Goal: Transaction & Acquisition: Subscribe to service/newsletter

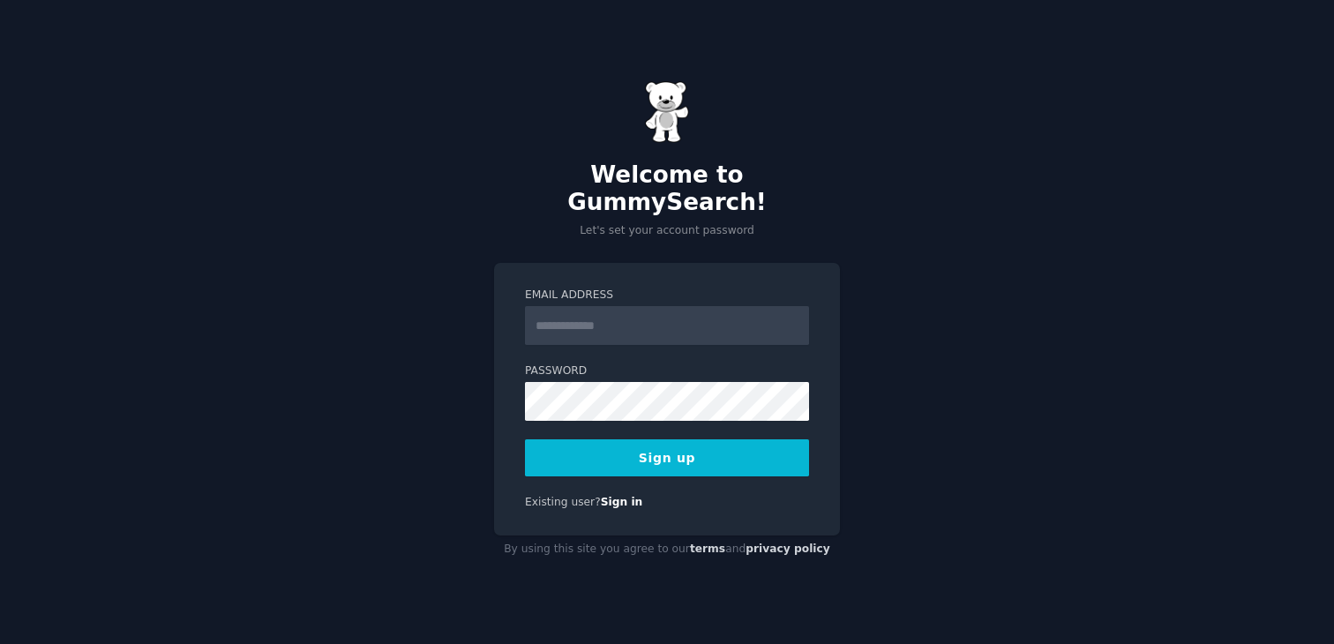
click at [656, 363] on label "Password" at bounding box center [667, 371] width 284 height 16
click at [656, 307] on input "Email Address" at bounding box center [667, 325] width 284 height 39
type input "**********"
click at [657, 415] on form "**********" at bounding box center [667, 382] width 284 height 189
click at [525, 439] on button "Sign up" at bounding box center [667, 457] width 284 height 37
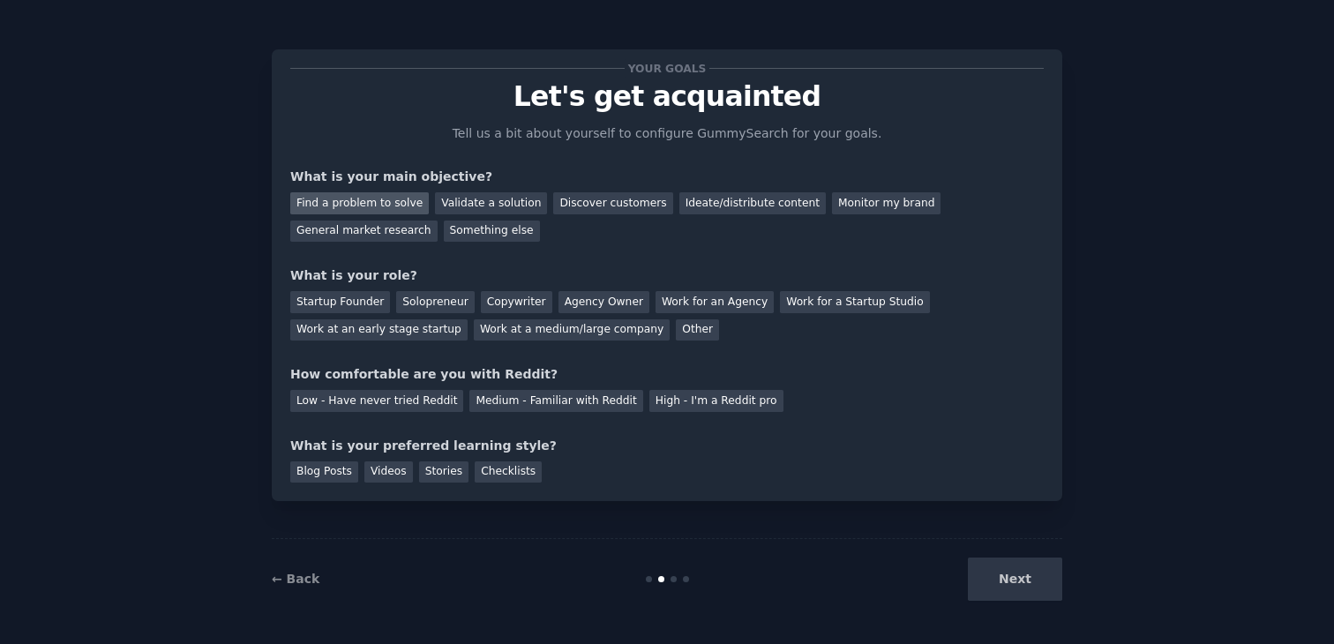
click at [350, 192] on div "Find a problem to solve" at bounding box center [359, 203] width 138 height 22
click at [482, 206] on div "Validate a solution" at bounding box center [491, 203] width 112 height 22
click at [402, 206] on div "Find a problem to solve" at bounding box center [359, 203] width 138 height 22
click at [362, 303] on div "Startup Founder" at bounding box center [340, 302] width 100 height 22
click at [458, 300] on div "Solopreneur" at bounding box center [435, 302] width 78 height 22
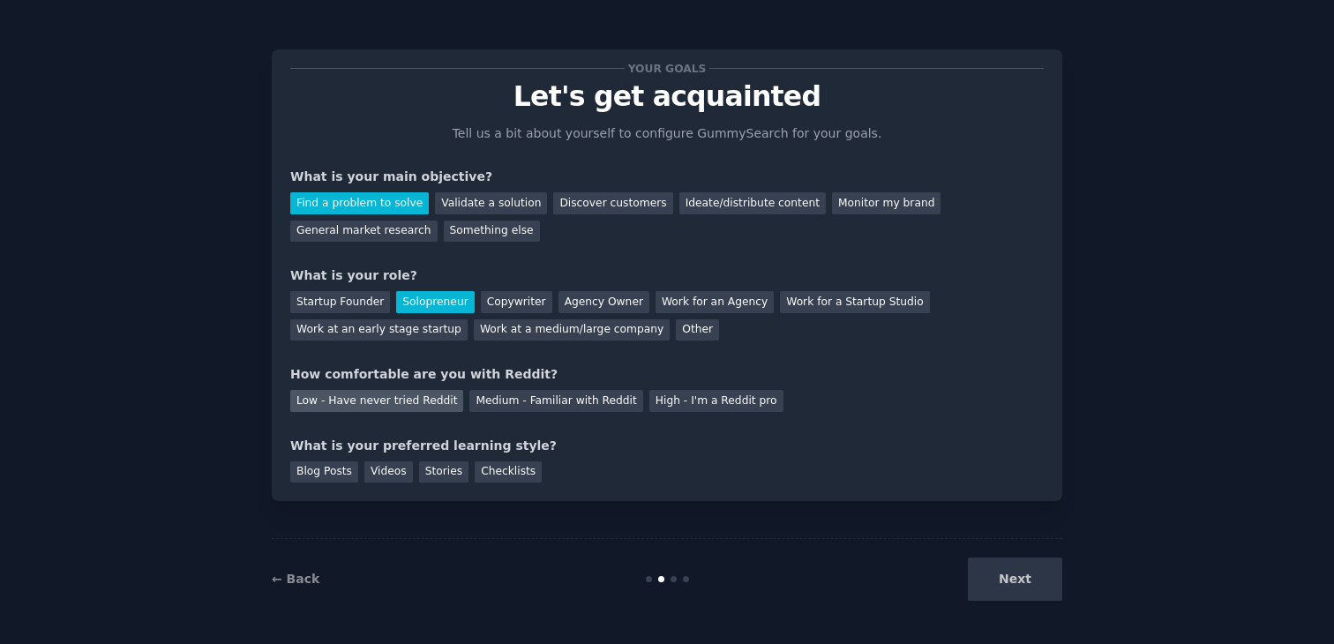
click at [419, 406] on div "Low - Have never tried Reddit" at bounding box center [376, 401] width 173 height 22
click at [333, 474] on div "Blog Posts" at bounding box center [324, 472] width 68 height 22
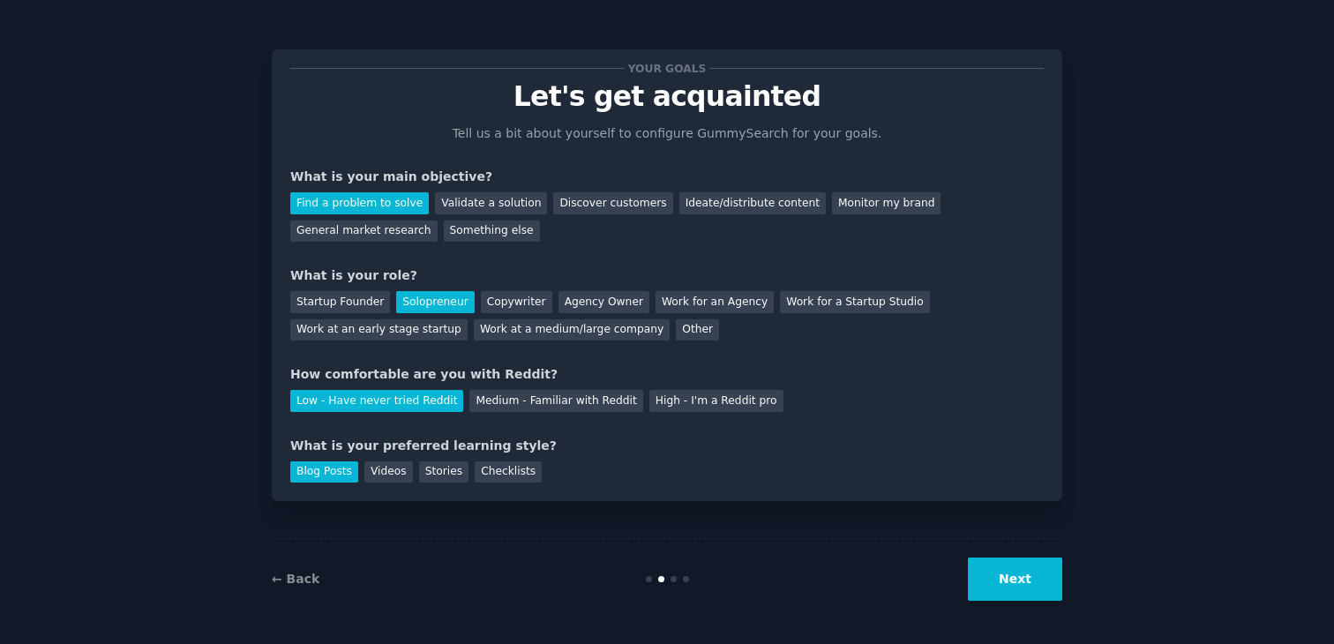
click at [994, 580] on button "Next" at bounding box center [1015, 578] width 94 height 43
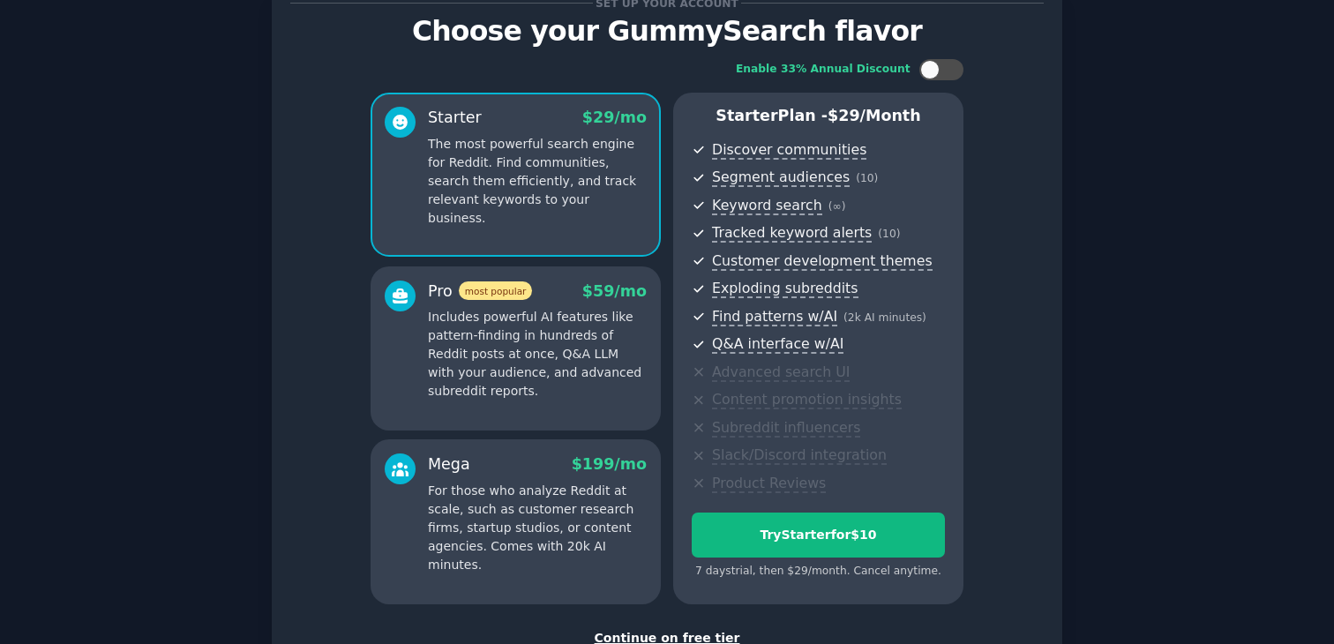
scroll to position [96, 0]
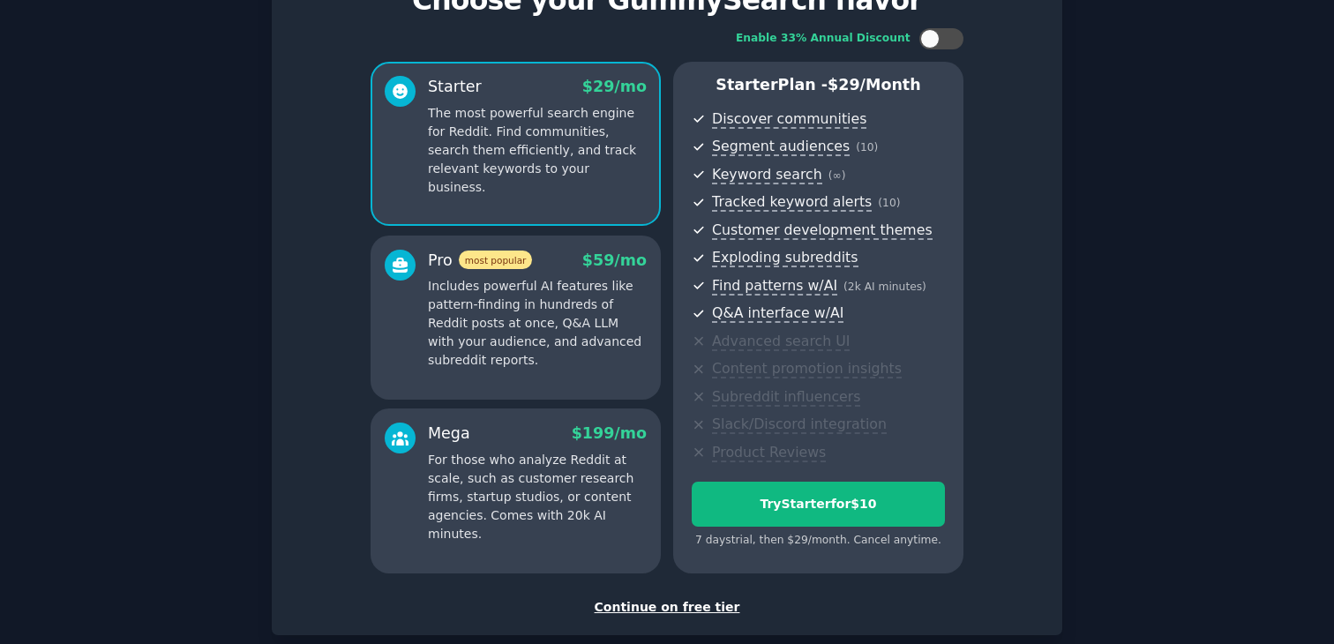
click at [691, 609] on div "Continue on free tier" at bounding box center [666, 607] width 753 height 19
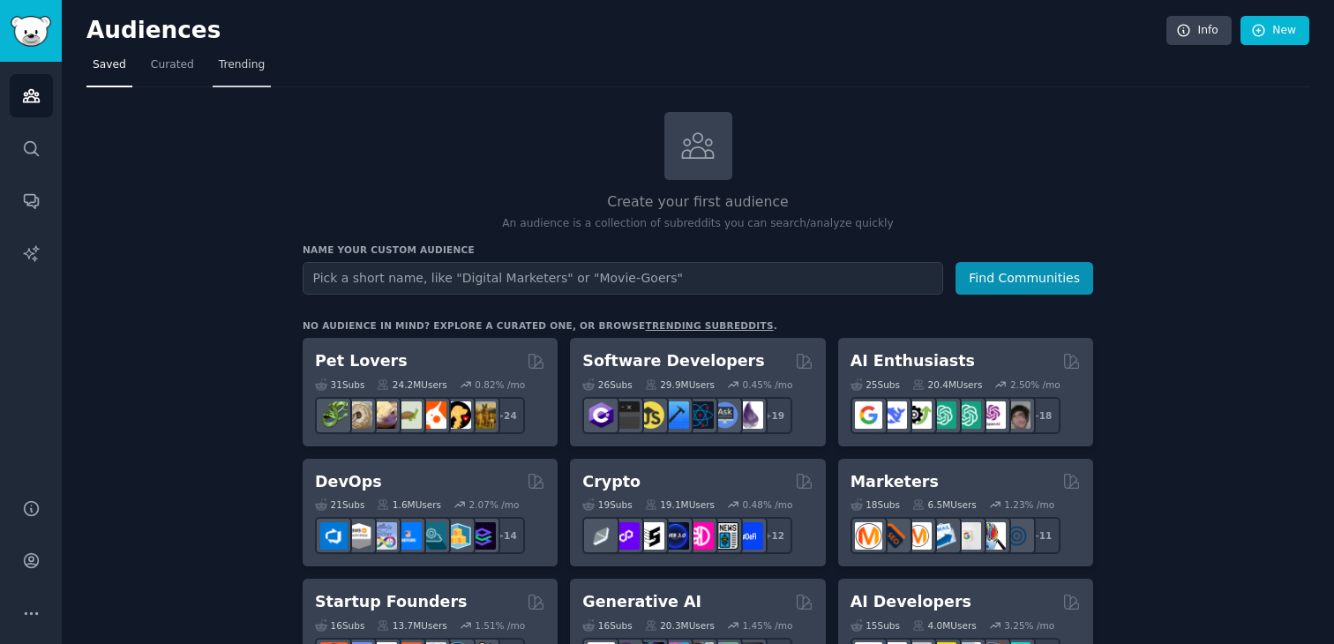
click at [259, 75] on link "Trending" at bounding box center [242, 69] width 58 height 36
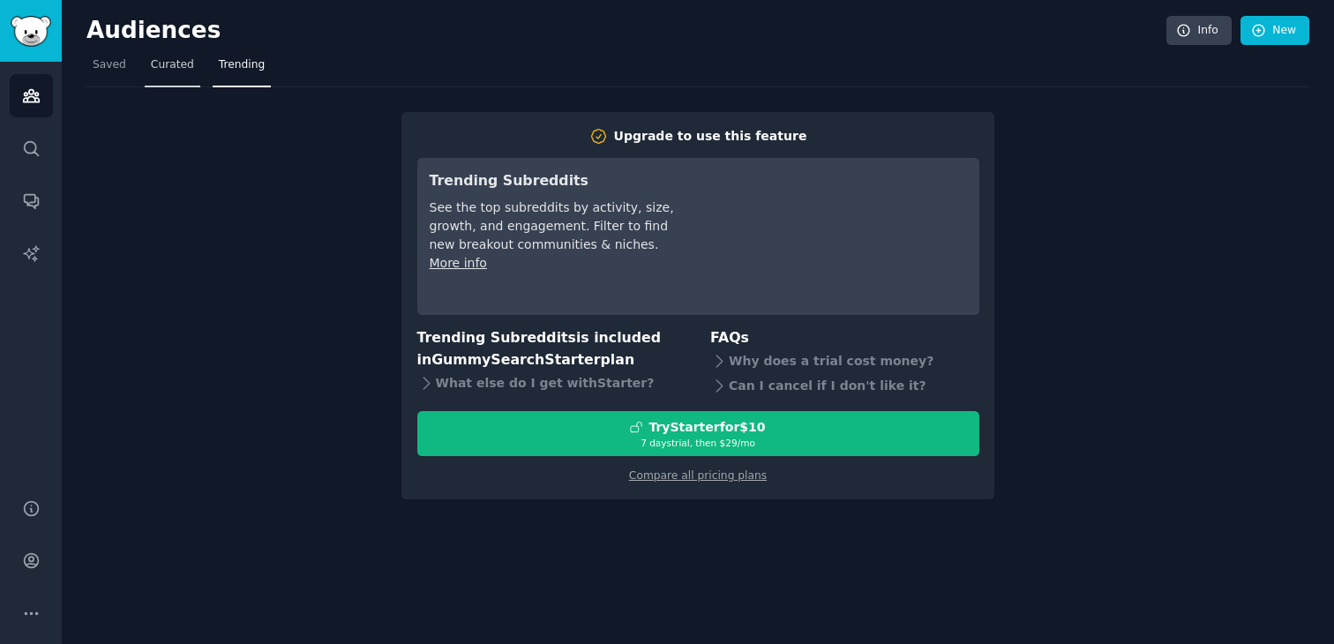
click at [156, 52] on link "Curated" at bounding box center [173, 69] width 56 height 36
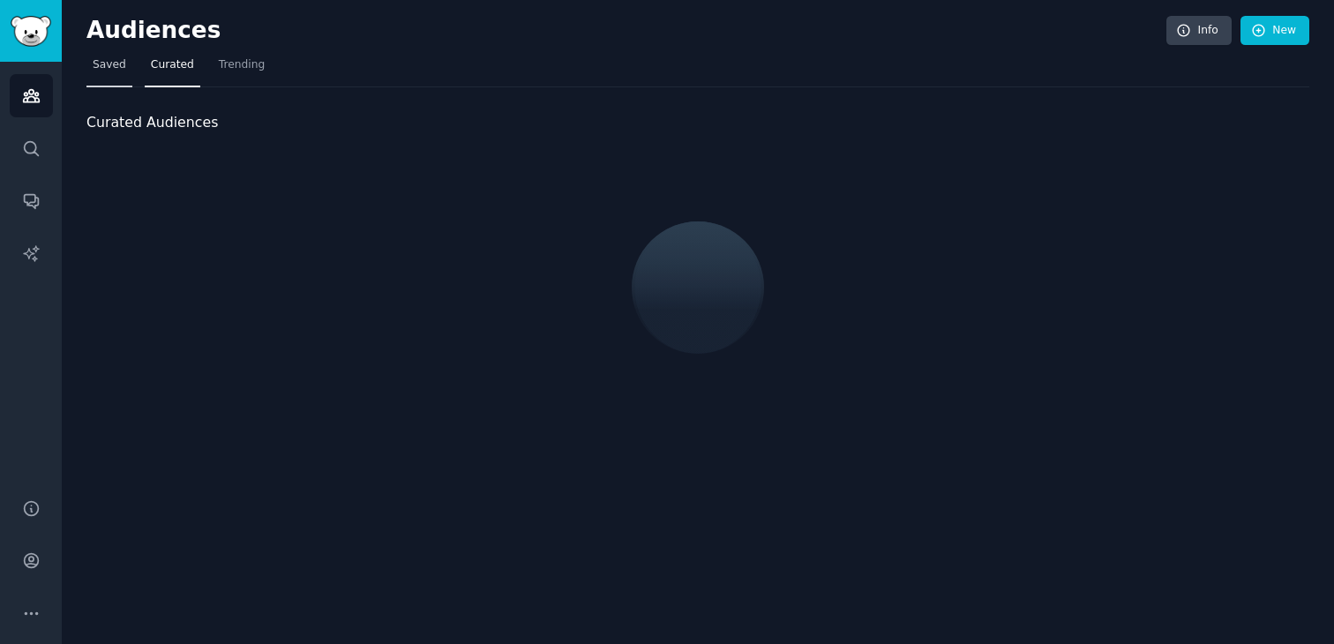
click at [108, 79] on link "Saved" at bounding box center [109, 69] width 46 height 36
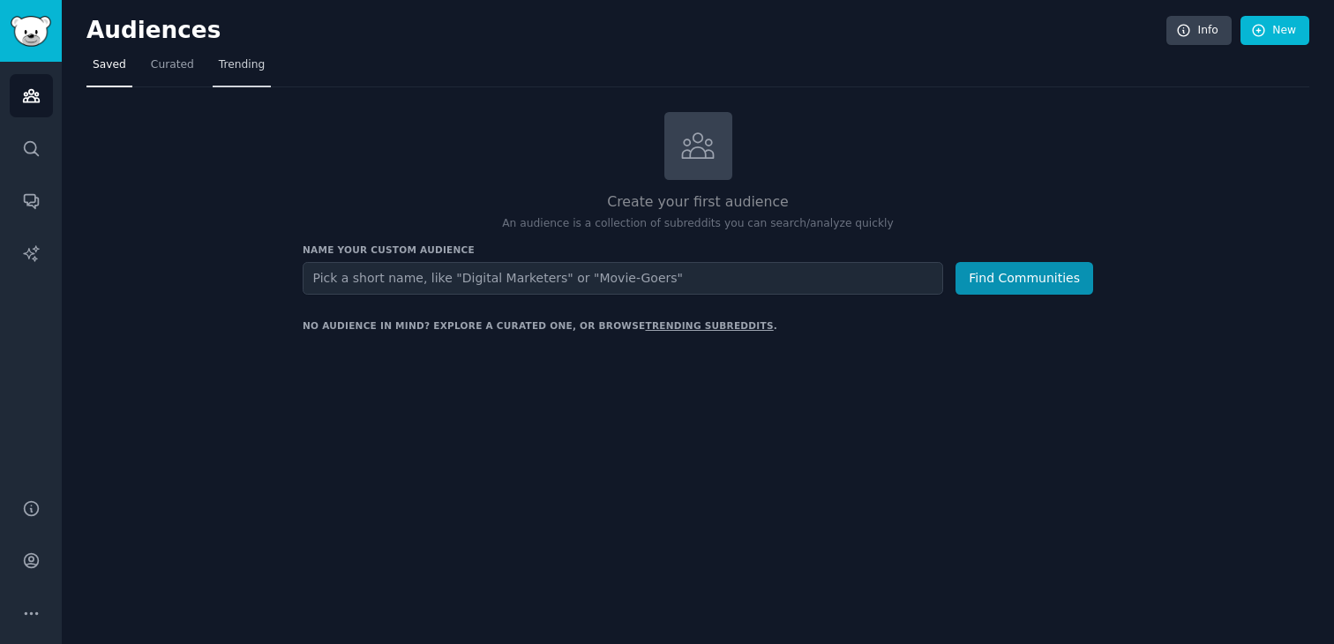
click at [222, 85] on link "Trending" at bounding box center [242, 69] width 58 height 36
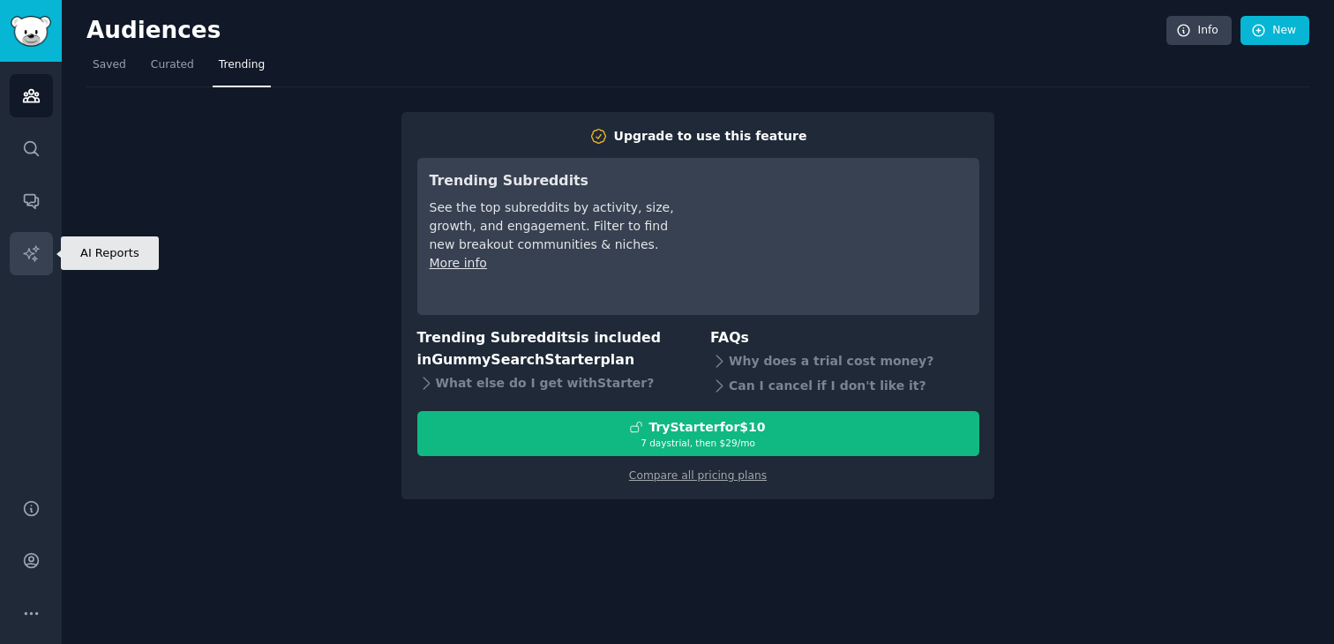
click at [43, 249] on link "AI Reports" at bounding box center [31, 253] width 43 height 43
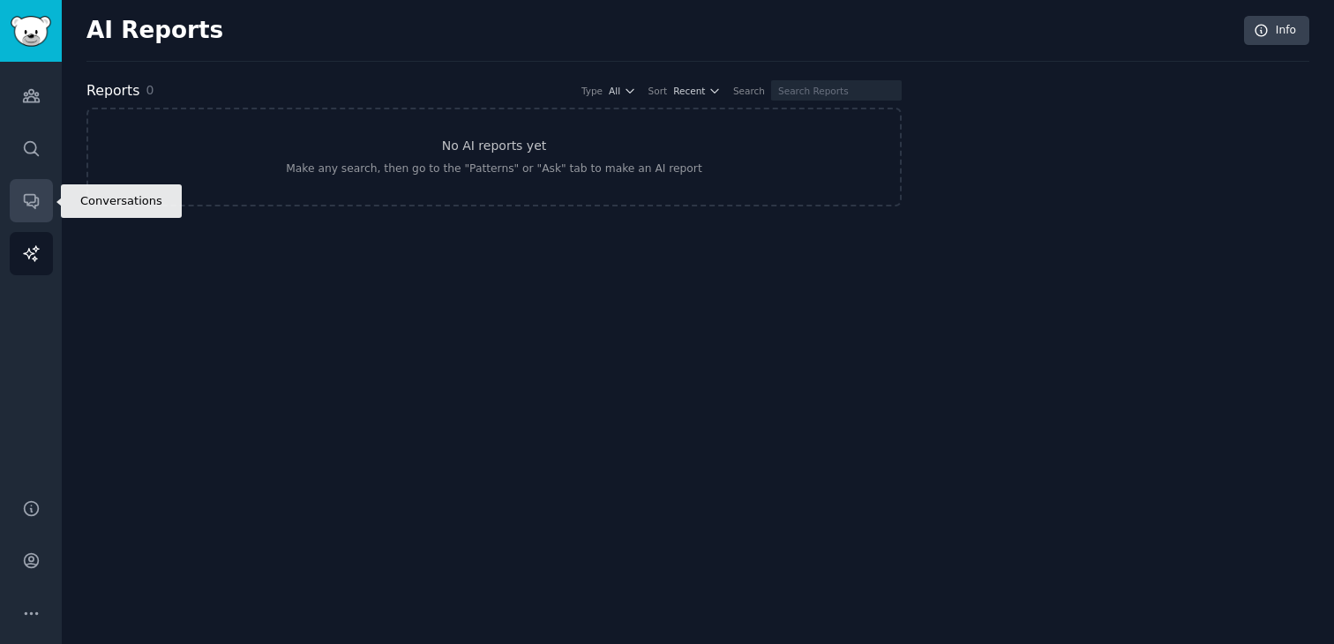
click at [39, 216] on link "Conversations" at bounding box center [31, 200] width 43 height 43
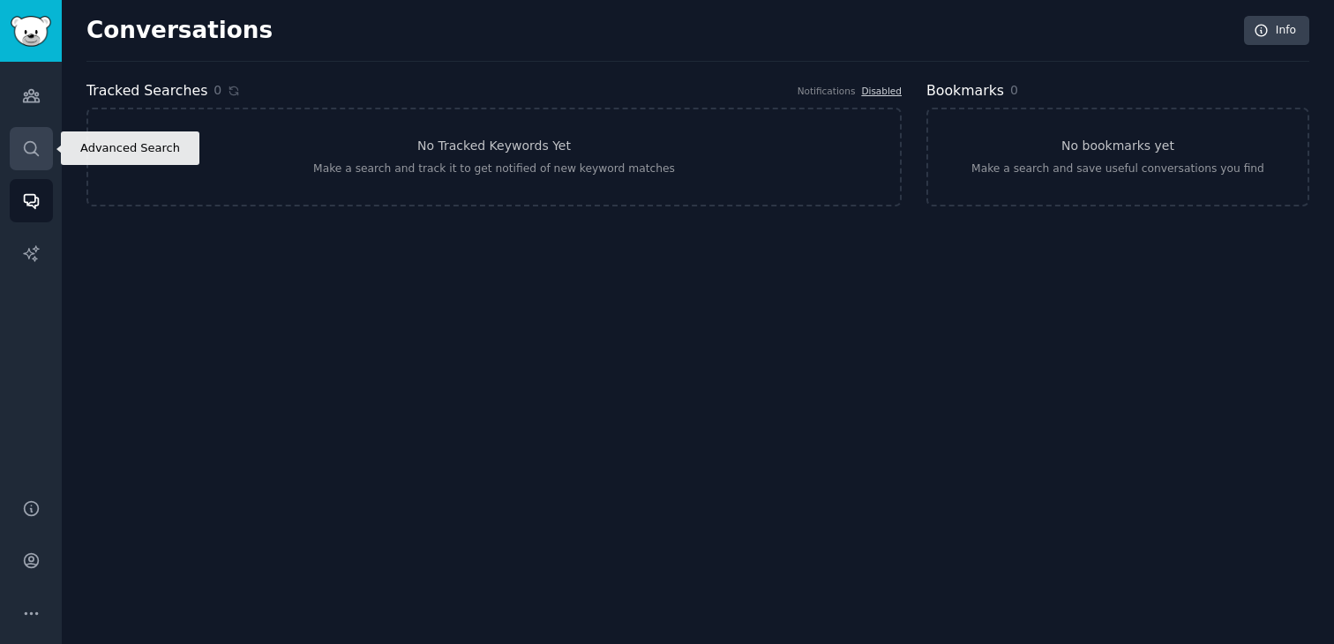
click at [41, 148] on link "Search" at bounding box center [31, 148] width 43 height 43
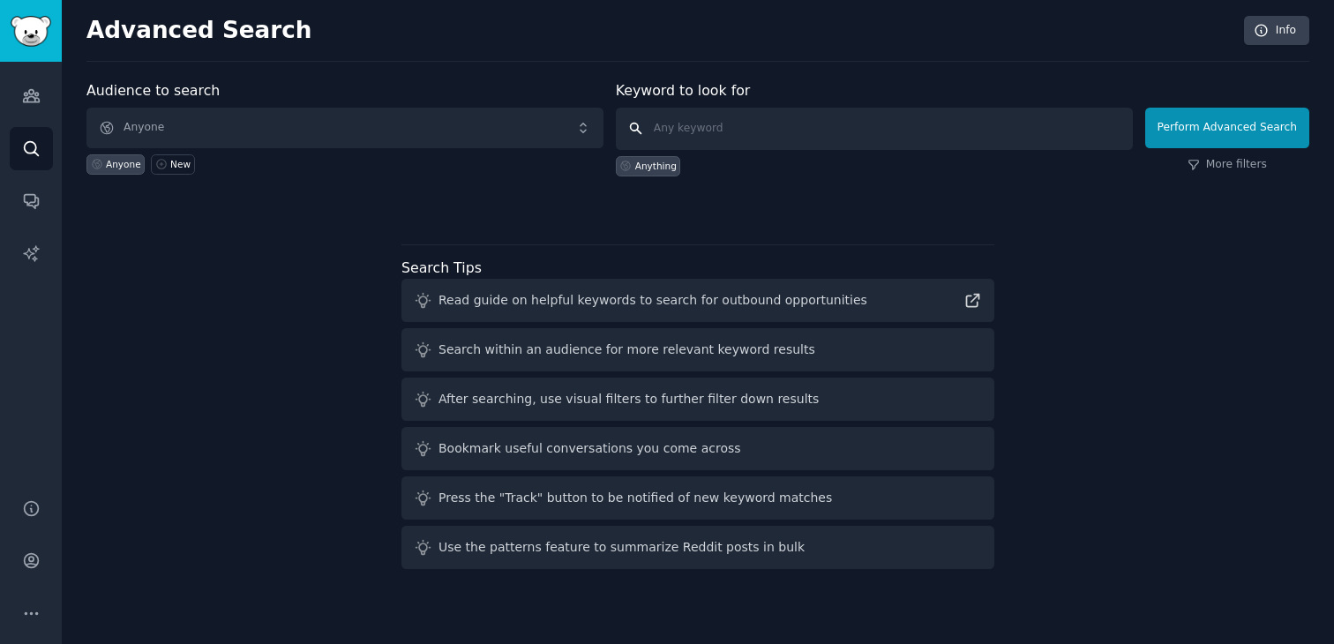
click at [716, 138] on input "text" at bounding box center [874, 129] width 517 height 42
type input "crypto"
click button "Perform Advanced Search" at bounding box center [1227, 128] width 164 height 41
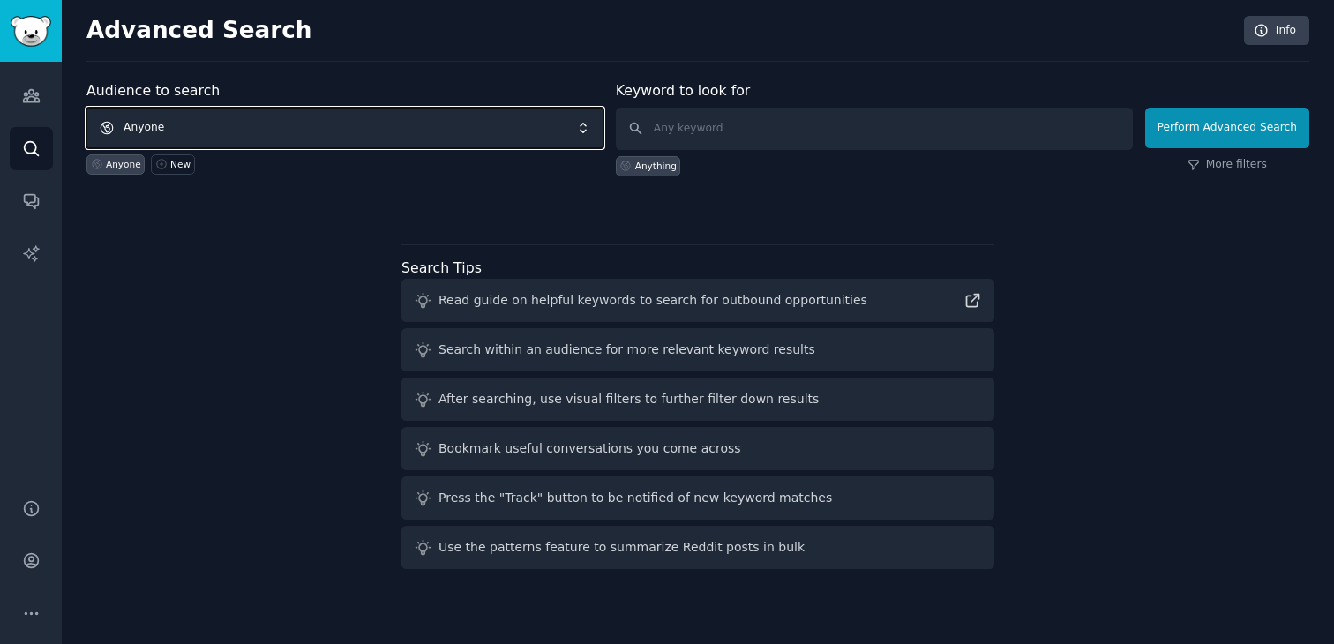
click at [267, 138] on span "Anyone" at bounding box center [344, 128] width 517 height 41
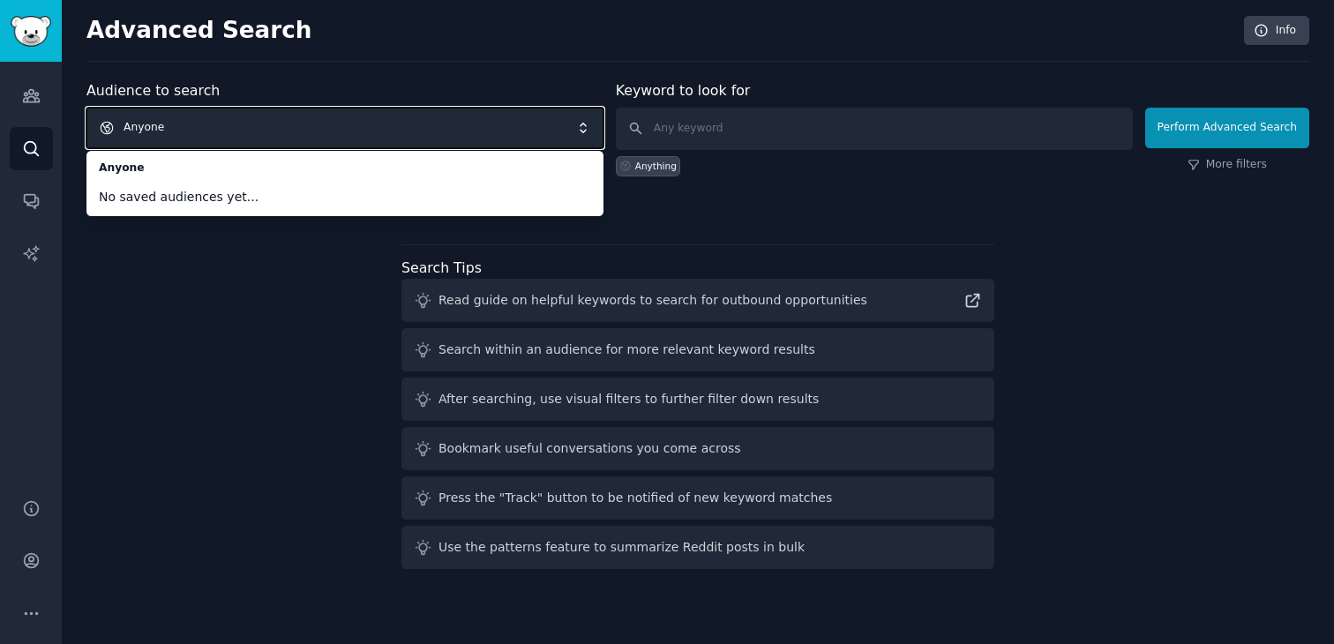
click at [176, 118] on span "Anyone" at bounding box center [344, 128] width 517 height 41
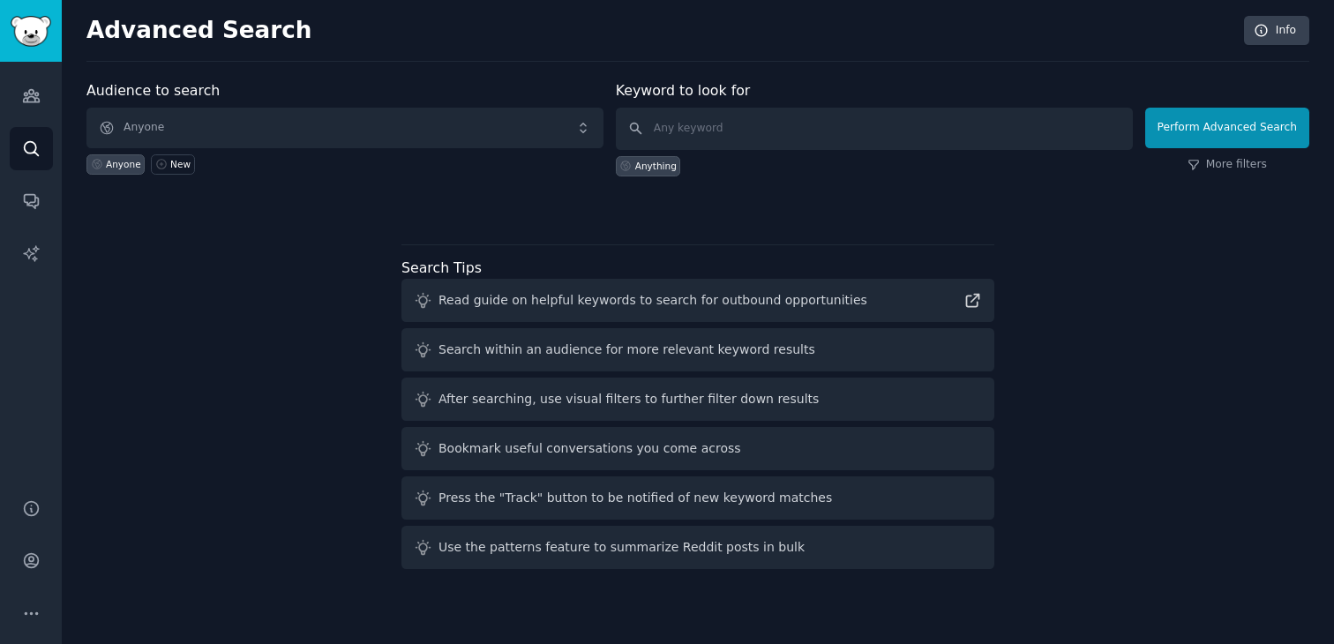
click at [256, 85] on div "Audience to search Anyone Anyone New" at bounding box center [344, 128] width 517 height 96
click at [9, 106] on div "Audiences Search Conversations AI Reports" at bounding box center [31, 269] width 62 height 415
click at [22, 106] on link "Audiences" at bounding box center [31, 95] width 43 height 43
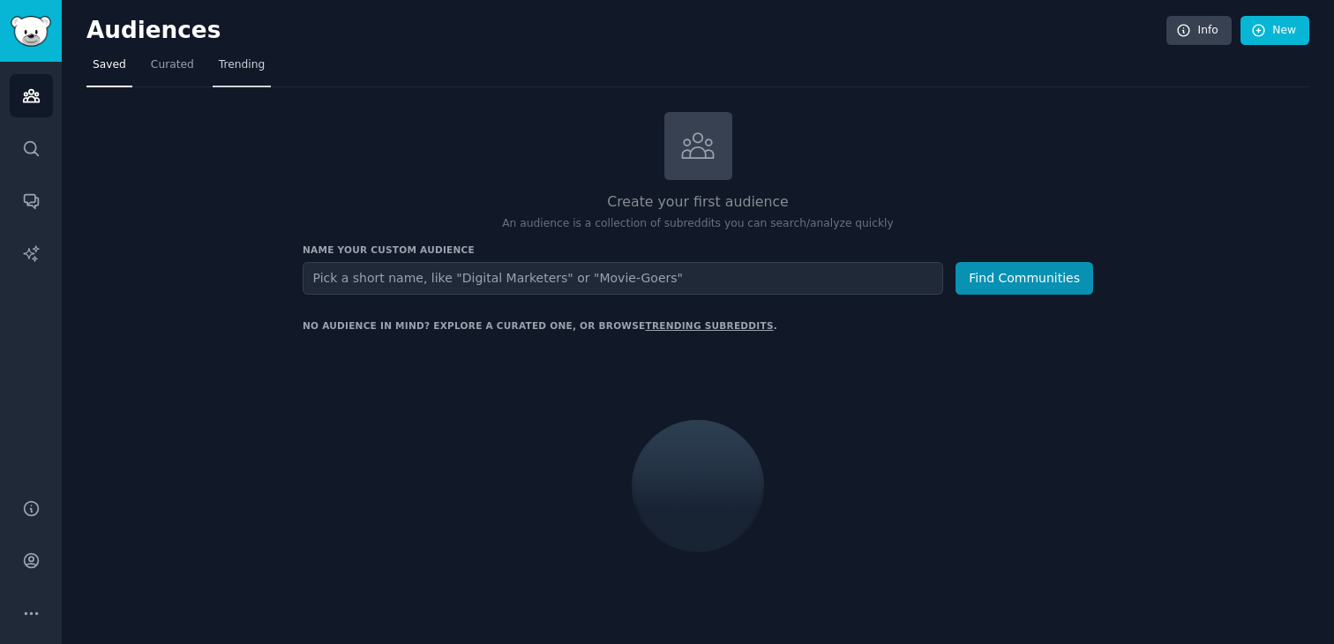
click at [252, 67] on span "Trending" at bounding box center [242, 65] width 46 height 16
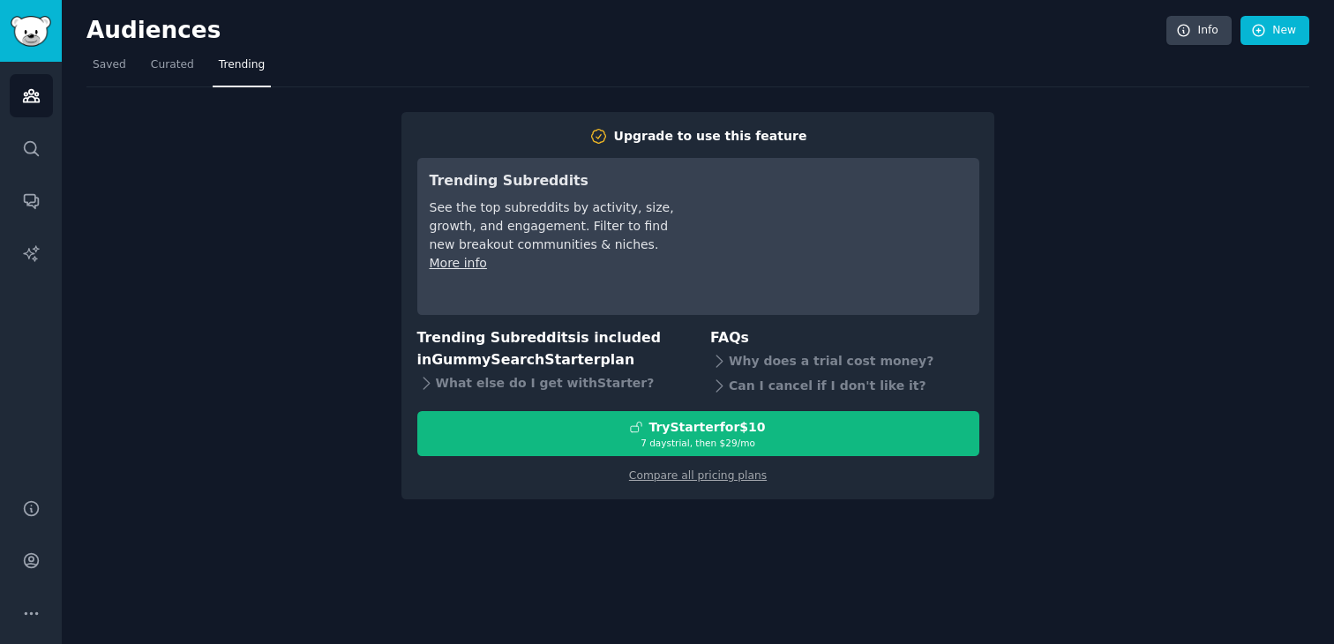
click at [199, 74] on nav "Saved Curated Trending" at bounding box center [697, 69] width 1223 height 36
click at [184, 74] on link "Curated" at bounding box center [173, 69] width 56 height 36
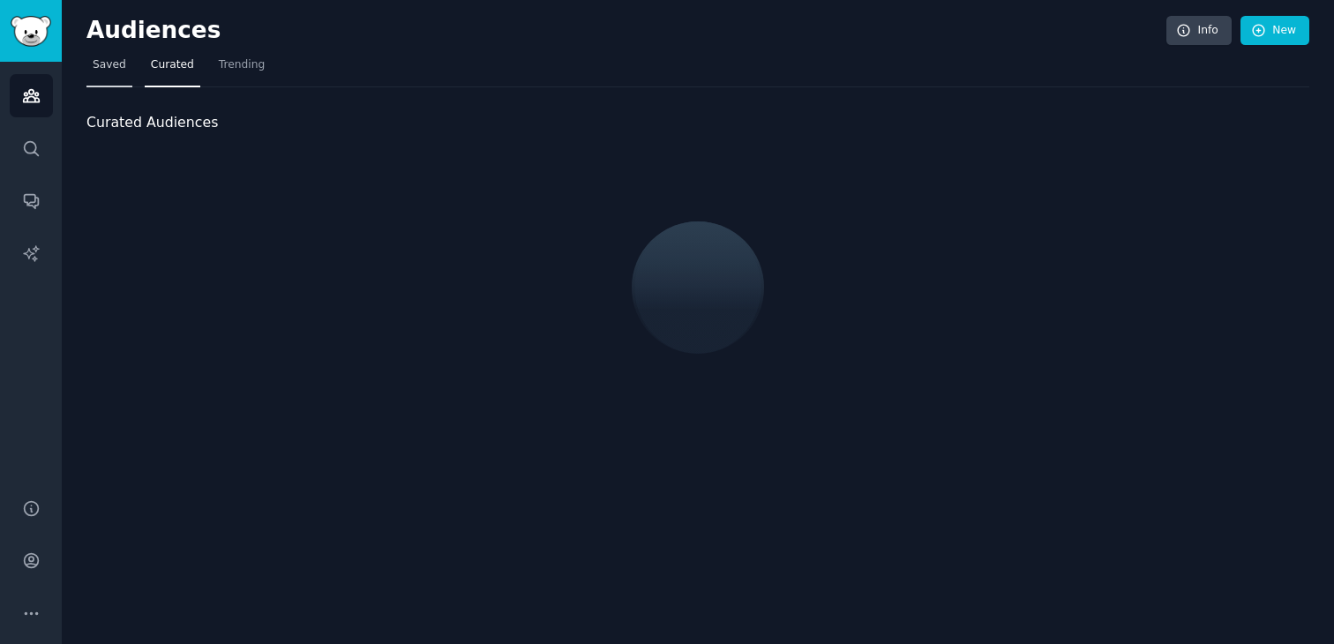
click at [124, 74] on link "Saved" at bounding box center [109, 69] width 46 height 36
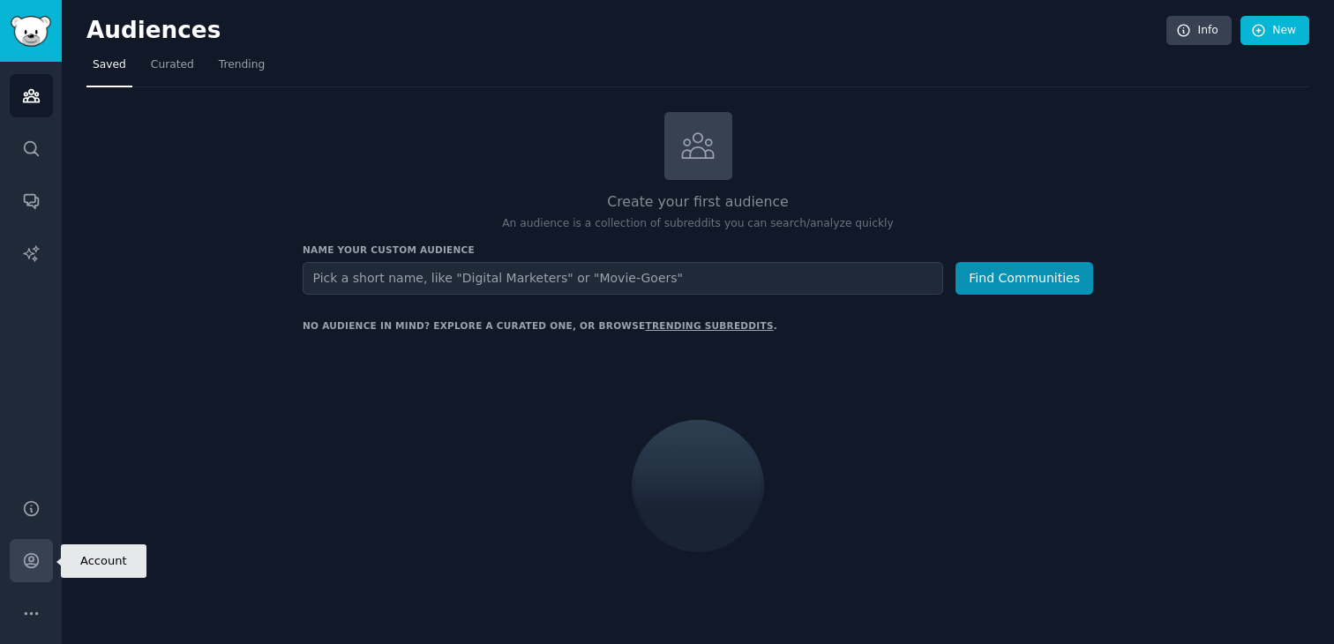
click at [31, 561] on icon "Sidebar" at bounding box center [31, 561] width 14 height 14
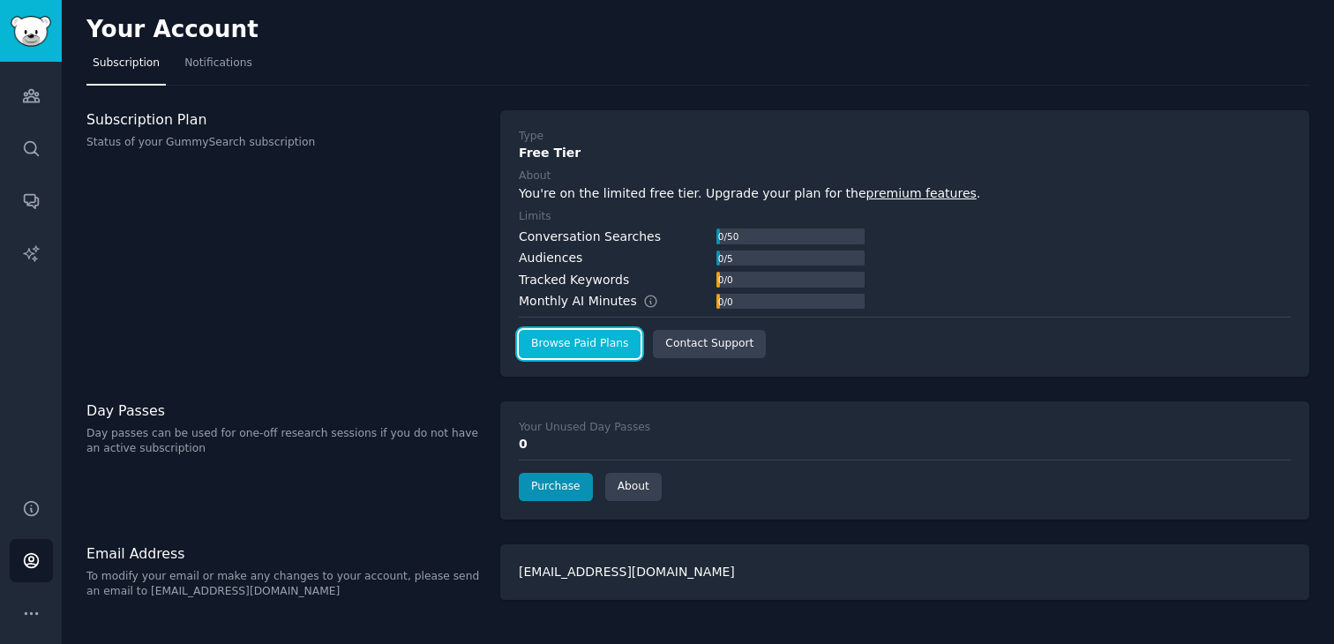
click at [595, 353] on link "Browse Paid Plans" at bounding box center [580, 344] width 122 height 28
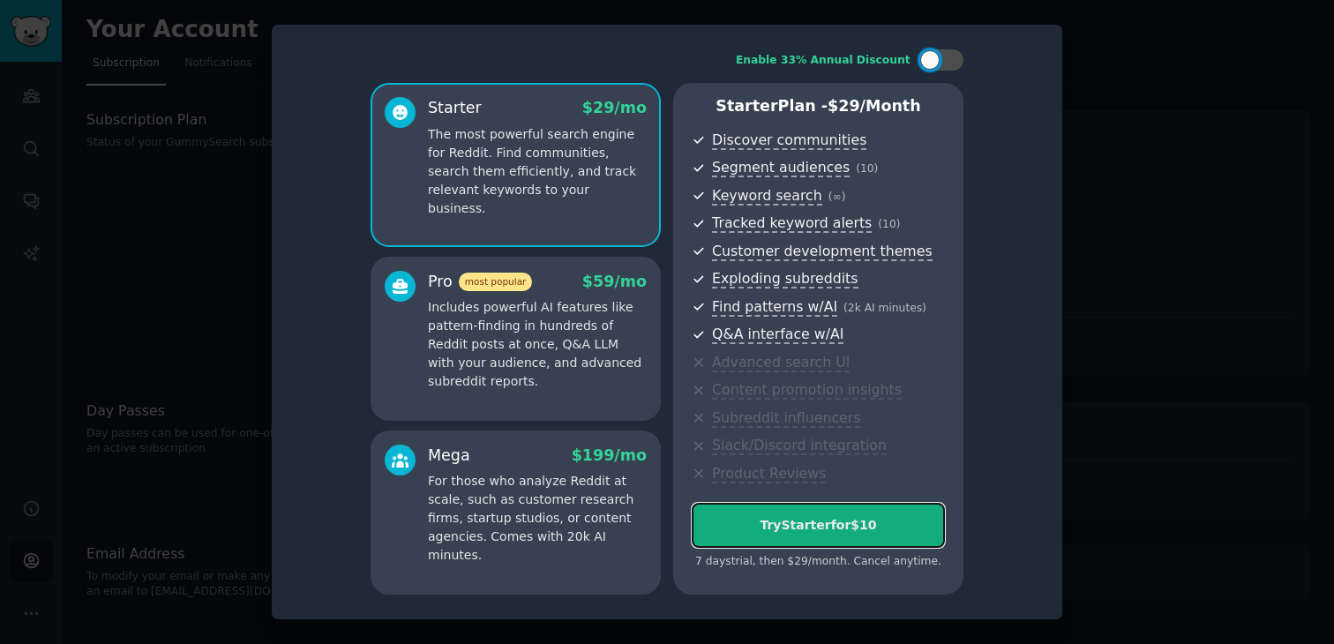
click at [845, 510] on button "Try Starter for $10" at bounding box center [818, 525] width 253 height 45
